Goal: Information Seeking & Learning: Understand process/instructions

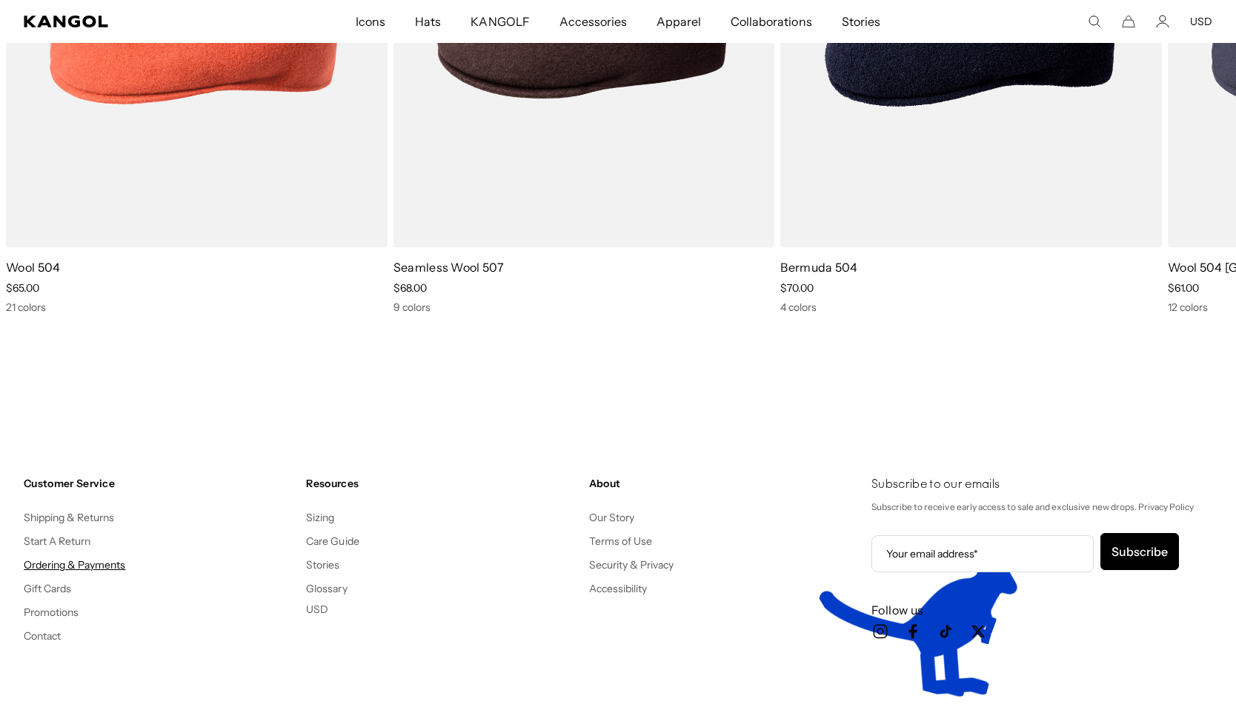
click at [47, 570] on link "Ordering & Payments" at bounding box center [75, 565] width 102 height 13
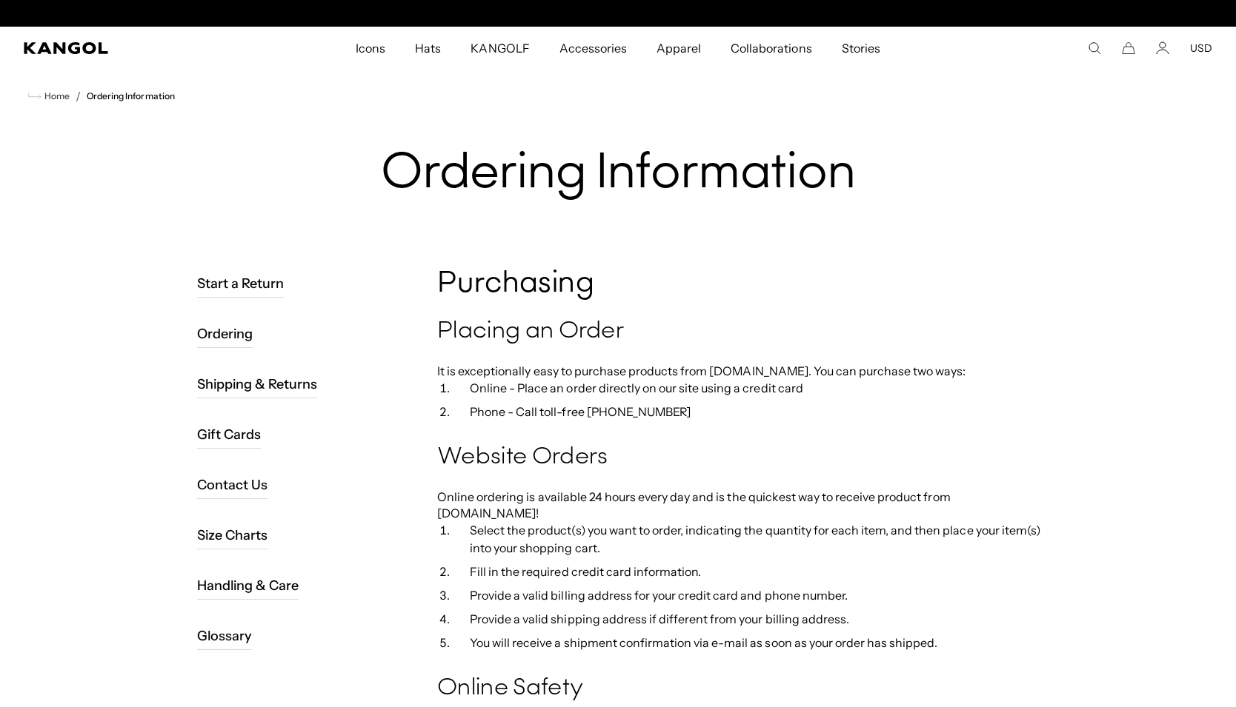
scroll to position [0, 305]
click at [221, 337] on link "Ordering" at bounding box center [225, 334] width 56 height 28
click at [221, 327] on link "Ordering" at bounding box center [225, 334] width 56 height 28
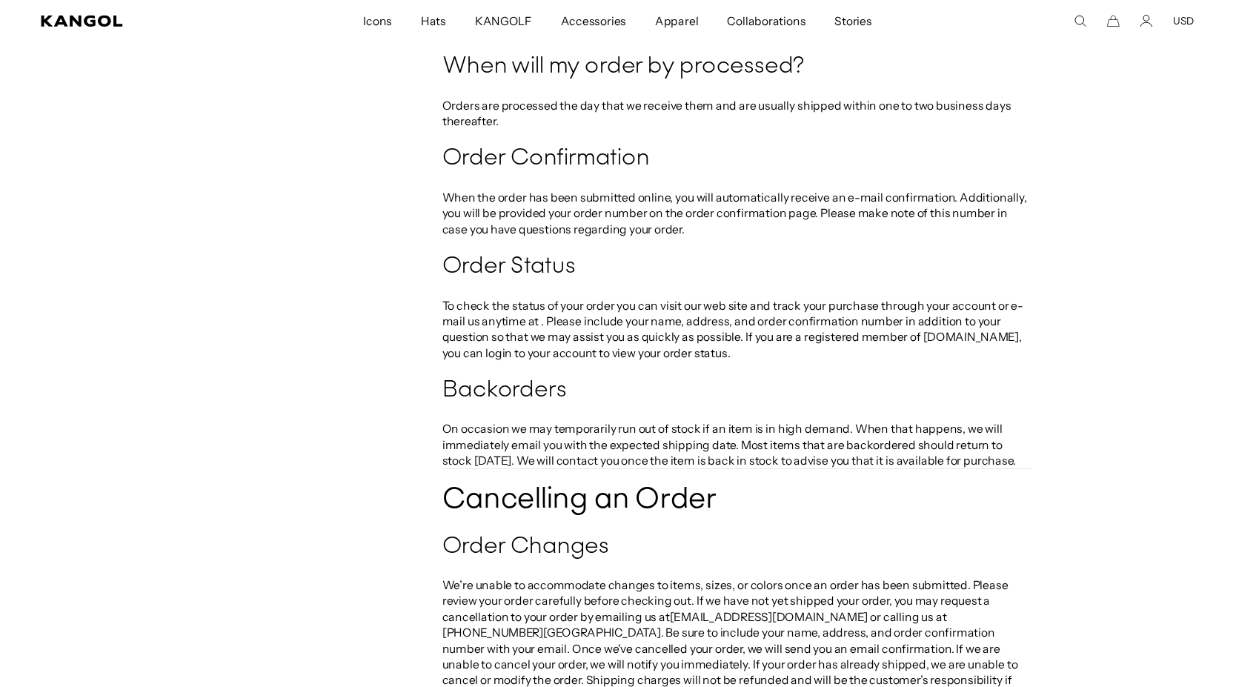
scroll to position [0, 305]
